Goal: Task Accomplishment & Management: Complete application form

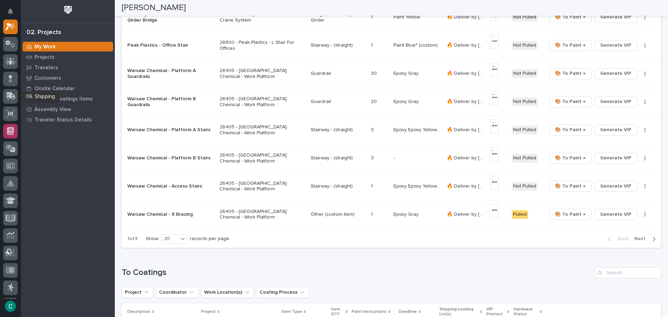
scroll to position [523, 0]
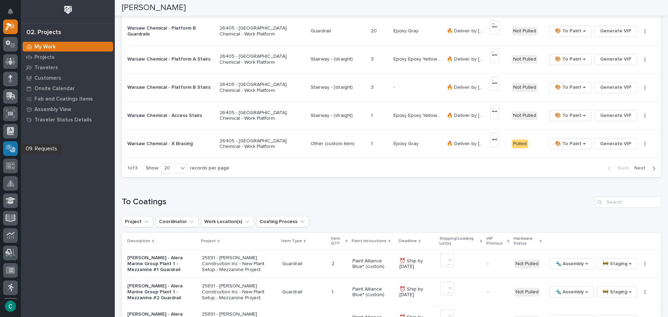
click at [11, 148] on icon at bounding box center [9, 147] width 7 height 6
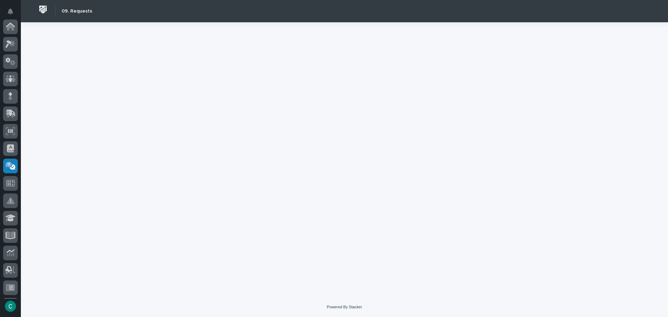
scroll to position [138, 0]
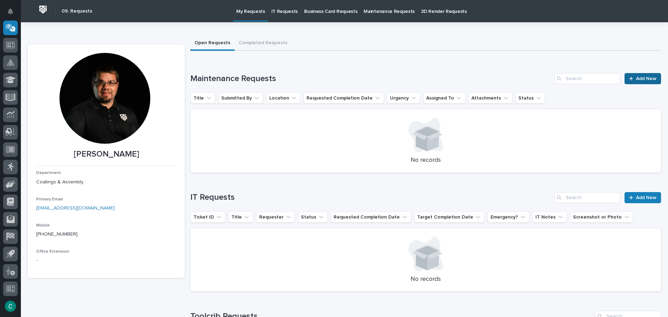
click at [639, 77] on span "Add New" at bounding box center [646, 78] width 21 height 5
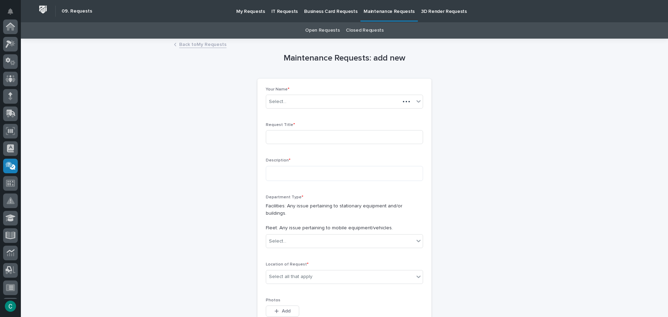
scroll to position [138, 0]
click at [328, 140] on input at bounding box center [344, 137] width 157 height 14
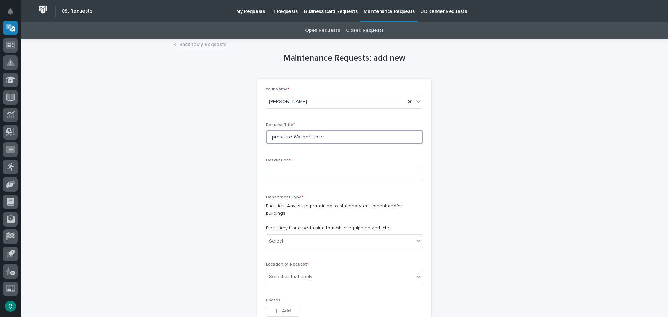
drag, startPoint x: 272, startPoint y: 137, endPoint x: 290, endPoint y: 143, distance: 19.3
click at [272, 137] on input "pressure Washer Hose" at bounding box center [344, 137] width 157 height 14
type input "Pressure Washer Hose"
click at [288, 168] on textarea at bounding box center [344, 173] width 157 height 15
type textarea "**********"
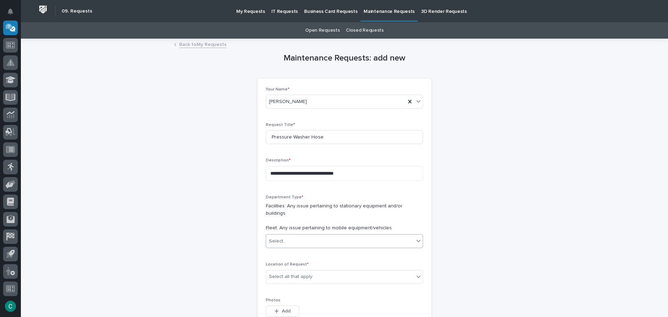
click at [306, 236] on div "Select..." at bounding box center [340, 241] width 148 height 11
click at [297, 250] on div "Facilities" at bounding box center [342, 248] width 157 height 12
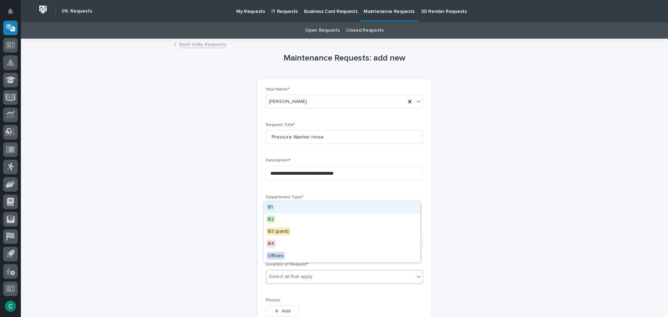
click at [299, 273] on div "Select all that apply" at bounding box center [291, 276] width 44 height 7
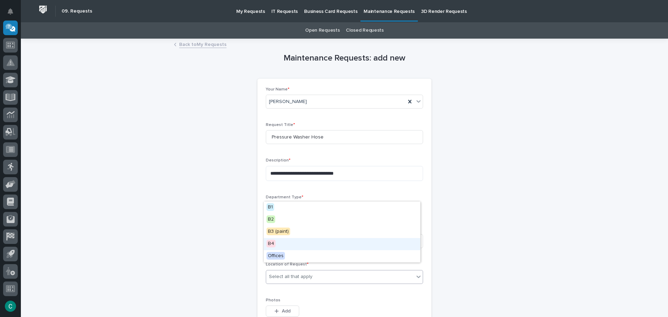
click at [296, 244] on div "B4" at bounding box center [342, 244] width 157 height 12
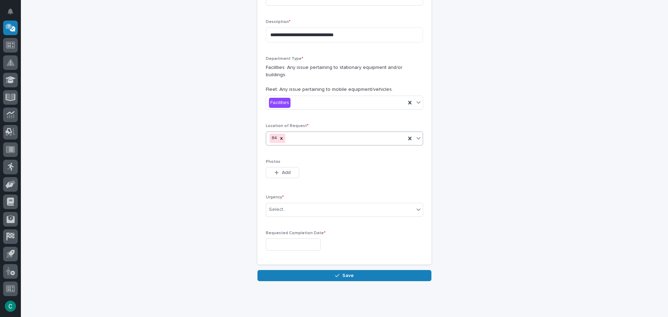
scroll to position [139, 0]
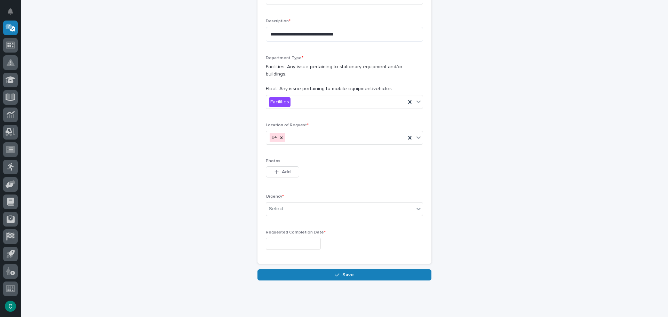
click at [308, 209] on div "Urgency * Select..." at bounding box center [344, 207] width 157 height 27
click at [310, 203] on div "Select..." at bounding box center [340, 208] width 148 height 11
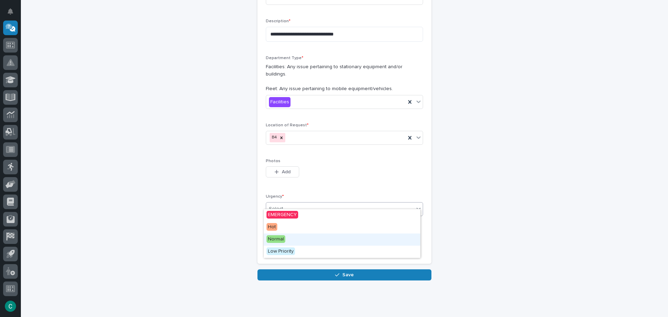
click at [283, 240] on span "Normal" at bounding box center [276, 239] width 19 height 8
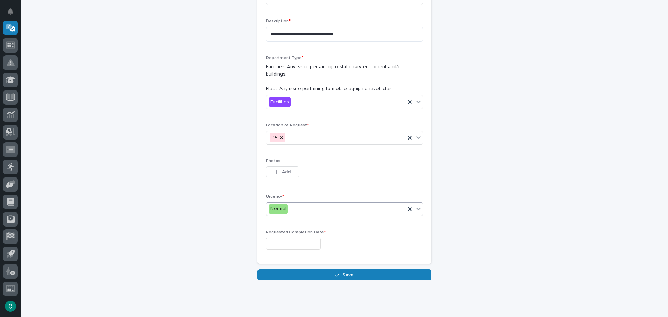
click at [288, 240] on input "text" at bounding box center [293, 244] width 55 height 12
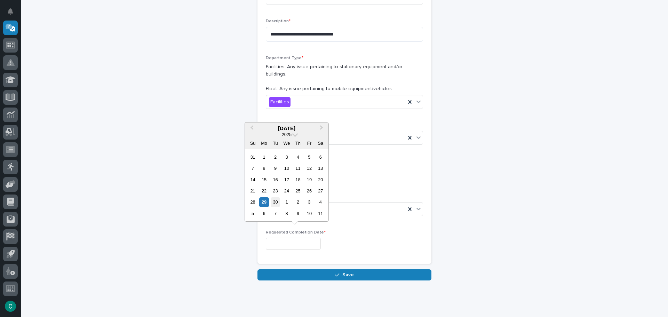
click at [276, 198] on div "30" at bounding box center [275, 201] width 9 height 9
type input "**********"
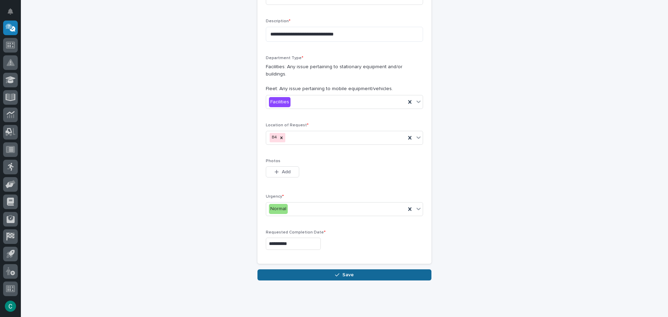
click at [321, 273] on button "Save" at bounding box center [345, 274] width 174 height 11
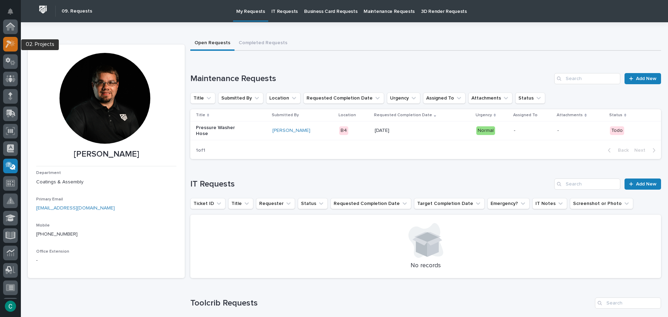
click at [8, 40] on icon at bounding box center [11, 44] width 10 height 8
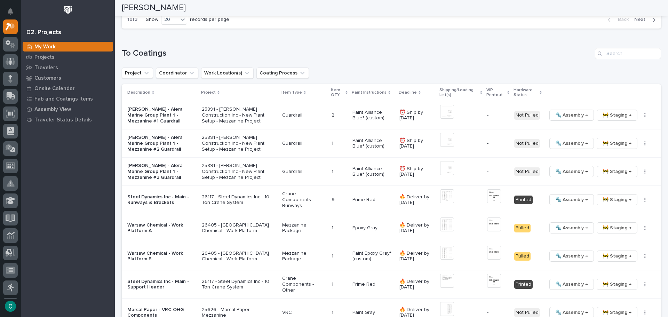
scroll to position [661, 0]
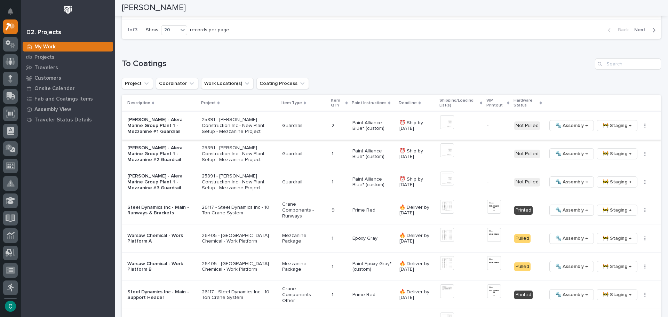
click at [614, 123] on span "🚧 Staging →" at bounding box center [617, 126] width 29 height 8
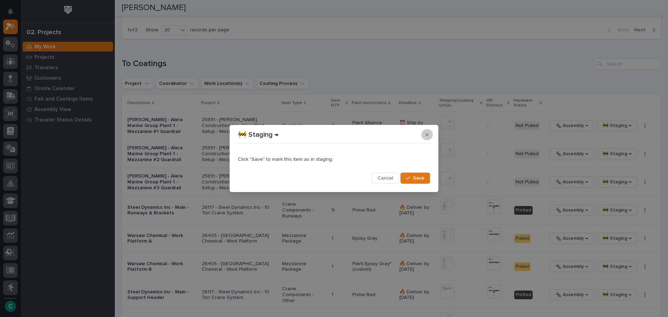
click at [429, 134] on button "button" at bounding box center [427, 134] width 11 height 11
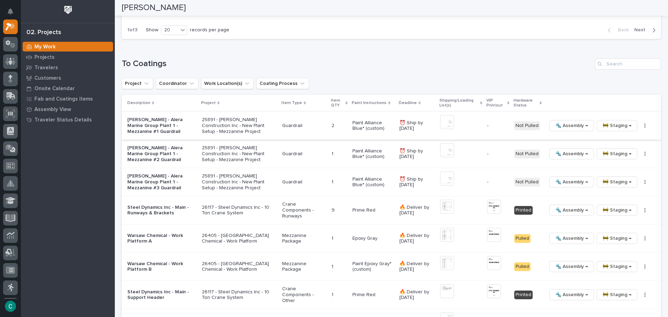
click at [448, 121] on img at bounding box center [447, 122] width 14 height 14
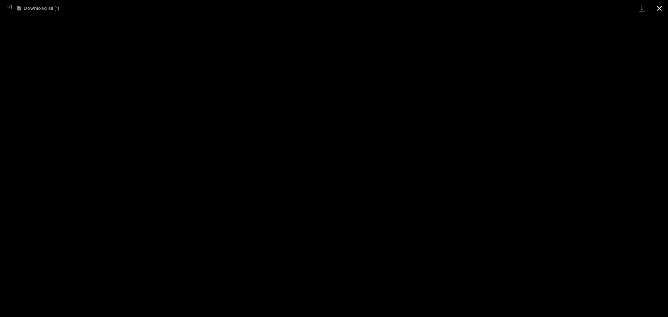
click at [663, 7] on button "Close gallery" at bounding box center [659, 8] width 17 height 16
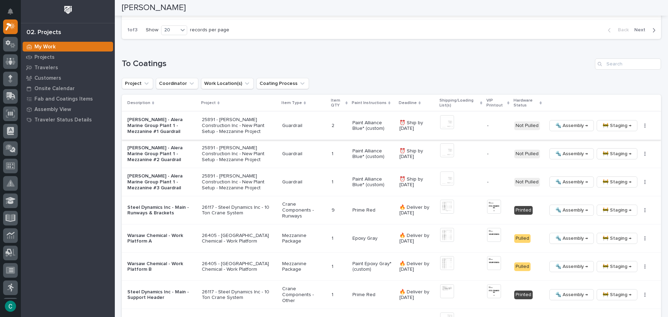
click at [446, 129] on img at bounding box center [447, 122] width 14 height 14
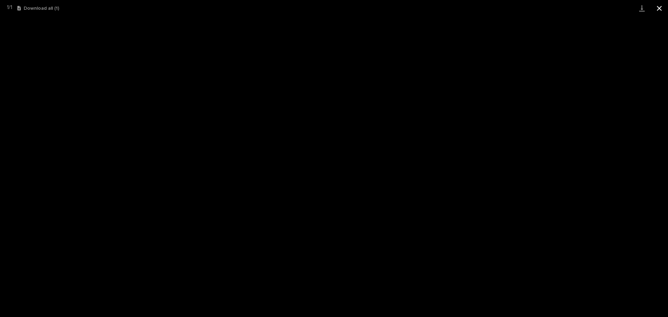
click at [663, 9] on button "Close gallery" at bounding box center [659, 8] width 17 height 16
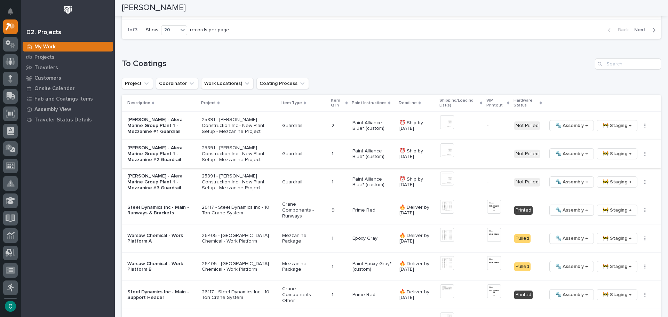
scroll to position [696, 0]
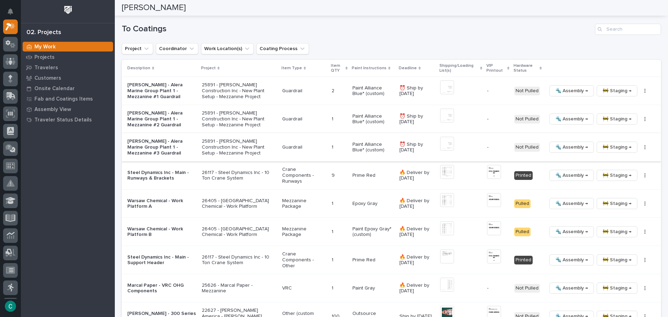
click at [441, 144] on img at bounding box center [447, 144] width 14 height 14
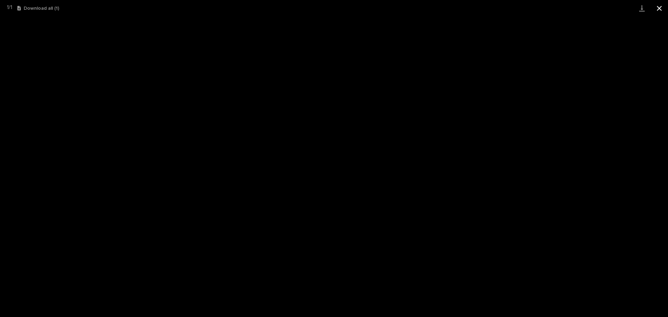
click at [660, 9] on button "Close gallery" at bounding box center [659, 8] width 17 height 16
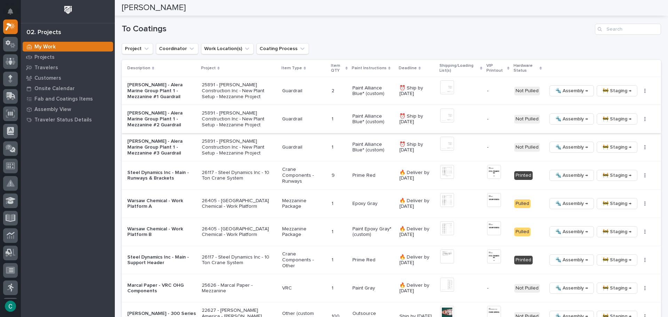
click at [449, 119] on img at bounding box center [447, 116] width 14 height 14
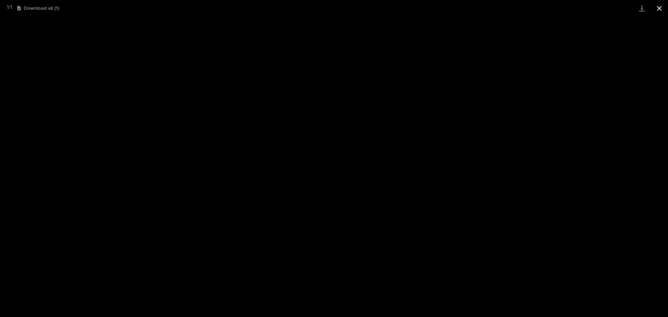
click at [663, 7] on button "Close gallery" at bounding box center [659, 8] width 17 height 16
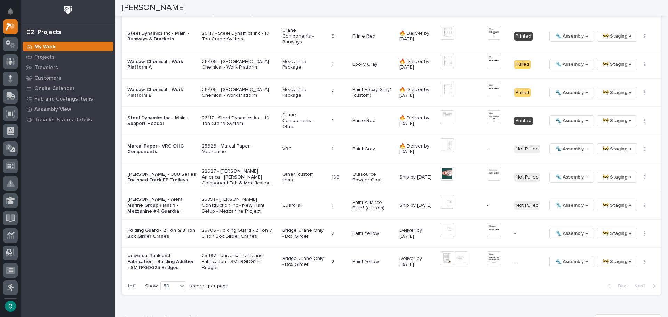
scroll to position [940, 0]
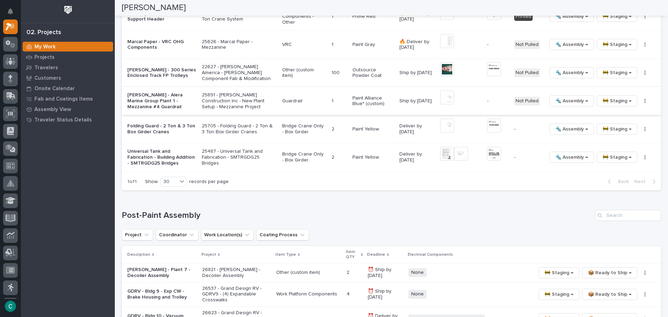
click at [446, 97] on img at bounding box center [447, 98] width 14 height 14
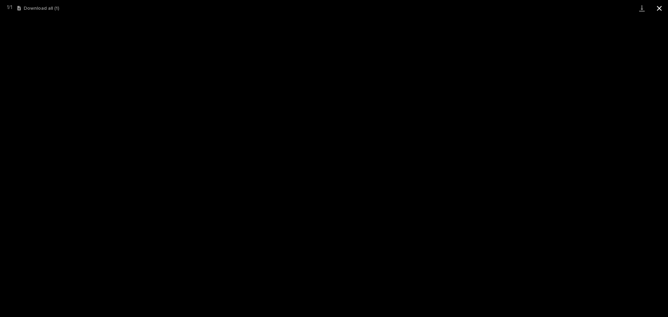
click at [661, 6] on button "Close gallery" at bounding box center [659, 8] width 17 height 16
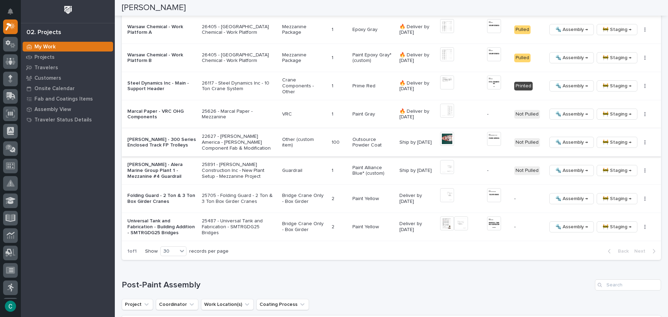
scroll to position [836, 0]
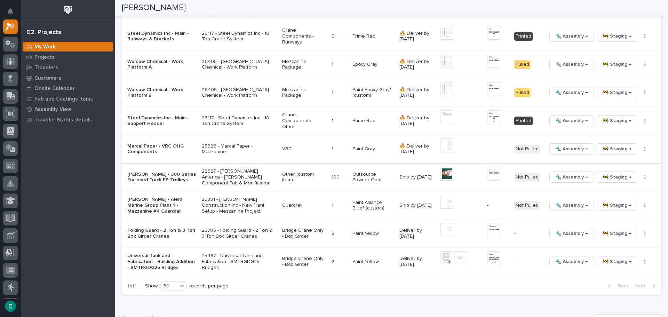
click at [446, 143] on img at bounding box center [447, 146] width 14 height 14
click at [442, 147] on img at bounding box center [447, 146] width 14 height 14
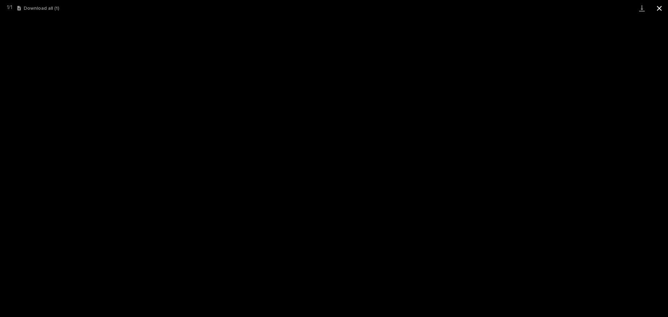
click at [660, 2] on button "Close gallery" at bounding box center [659, 8] width 17 height 16
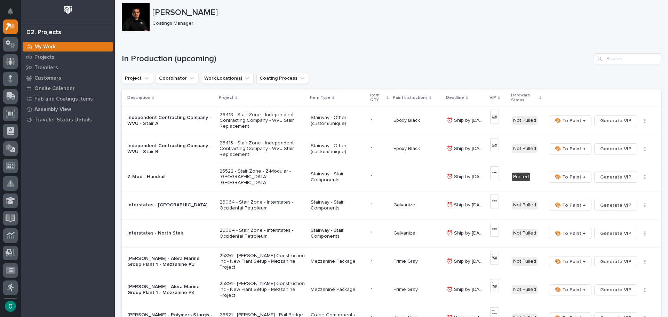
scroll to position [0, 0]
